Goal: Find specific page/section: Find specific page/section

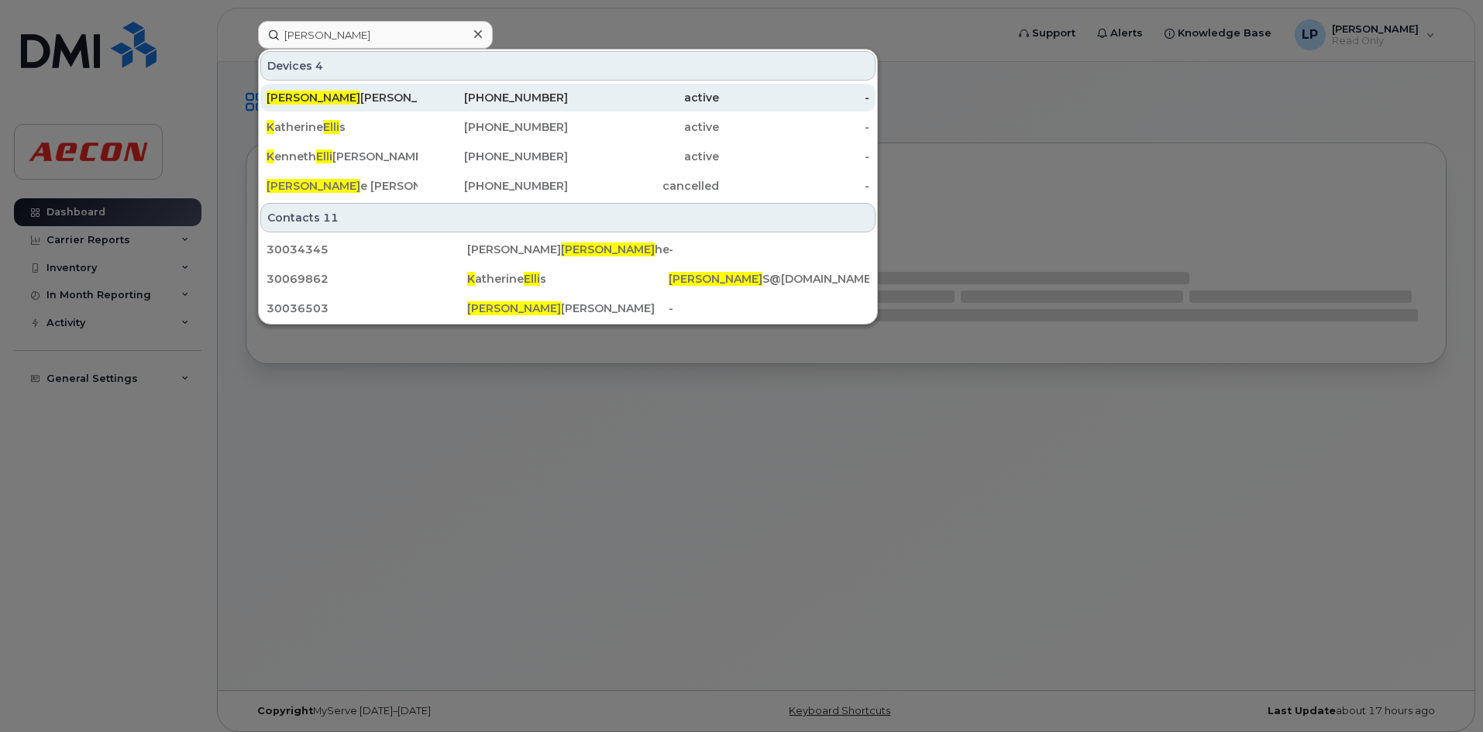
type input "KELLI"
click at [329, 95] on div "Kelli Burley" at bounding box center [342, 98] width 151 height 16
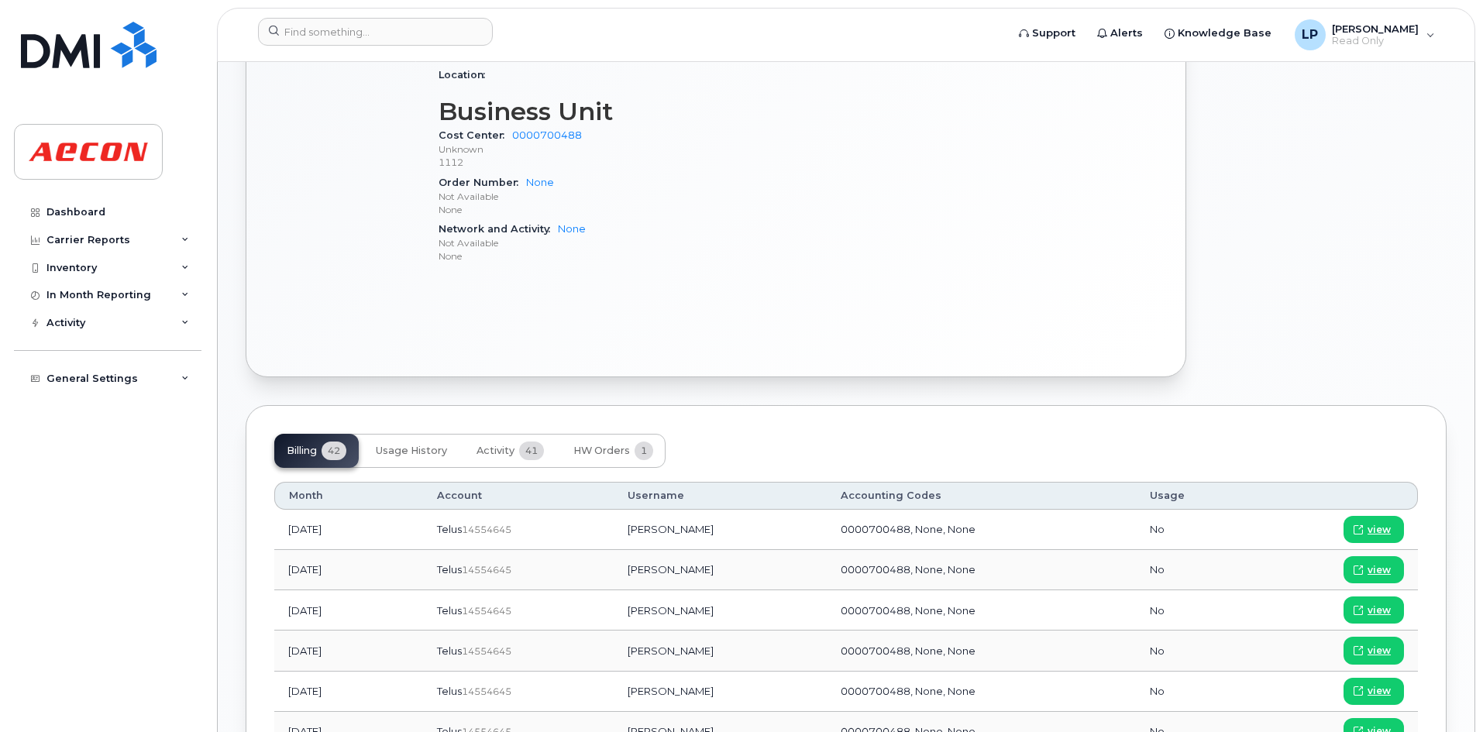
scroll to position [775, 0]
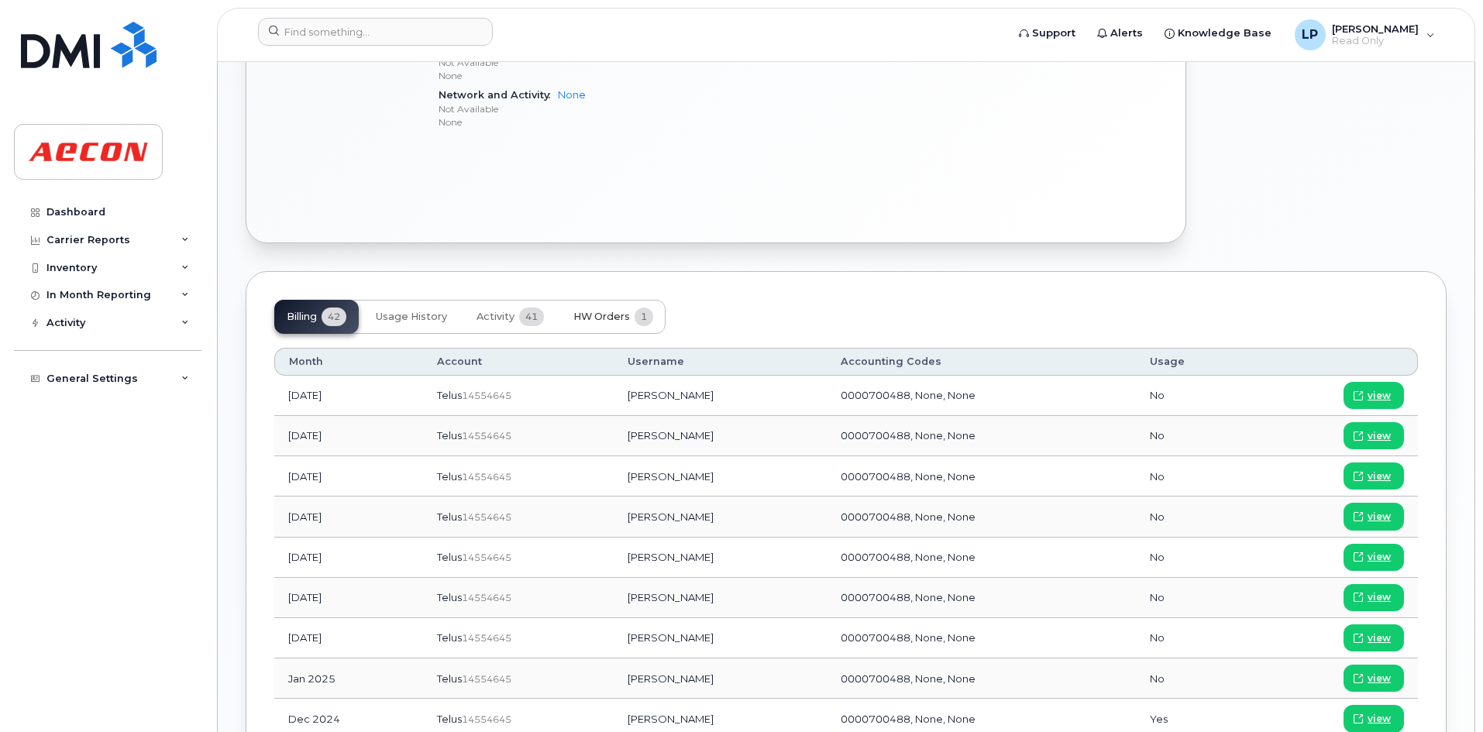
click at [622, 318] on span "HW Orders" at bounding box center [602, 317] width 57 height 12
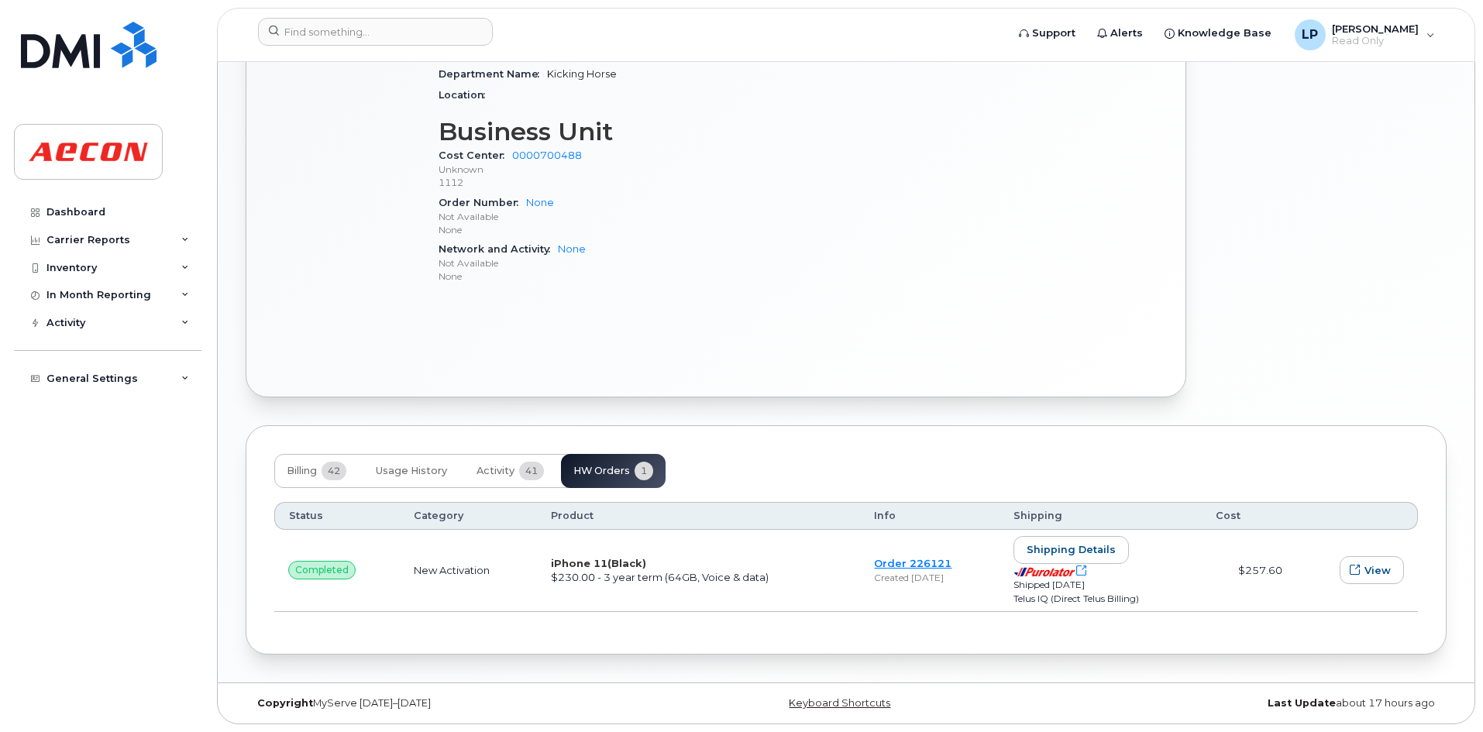
scroll to position [0, 0]
